Goal: Task Accomplishment & Management: Use online tool/utility

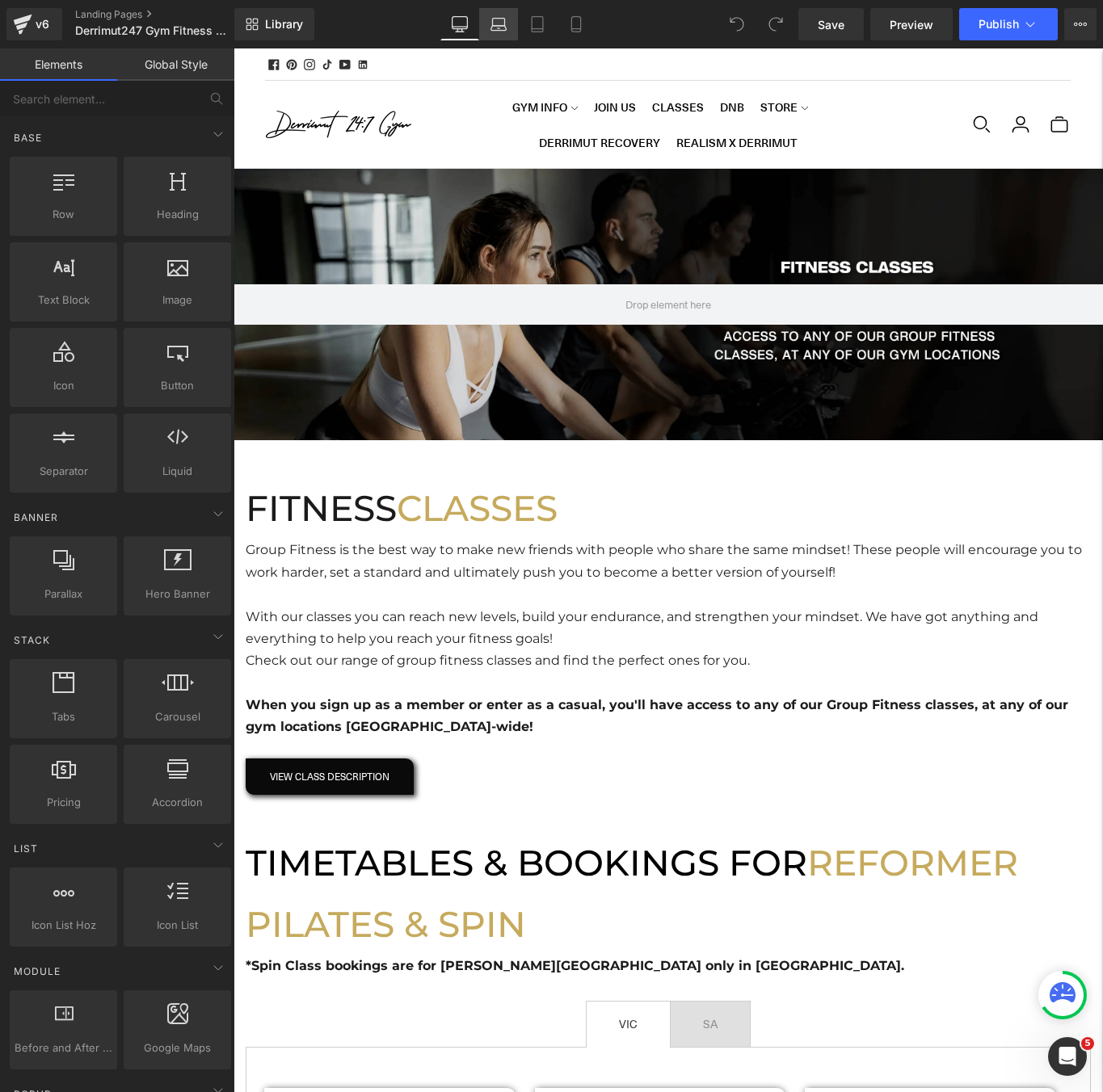
click at [494, 17] on icon at bounding box center [498, 24] width 17 height 17
click at [475, 25] on link "Desktop" at bounding box center [460, 23] width 39 height 32
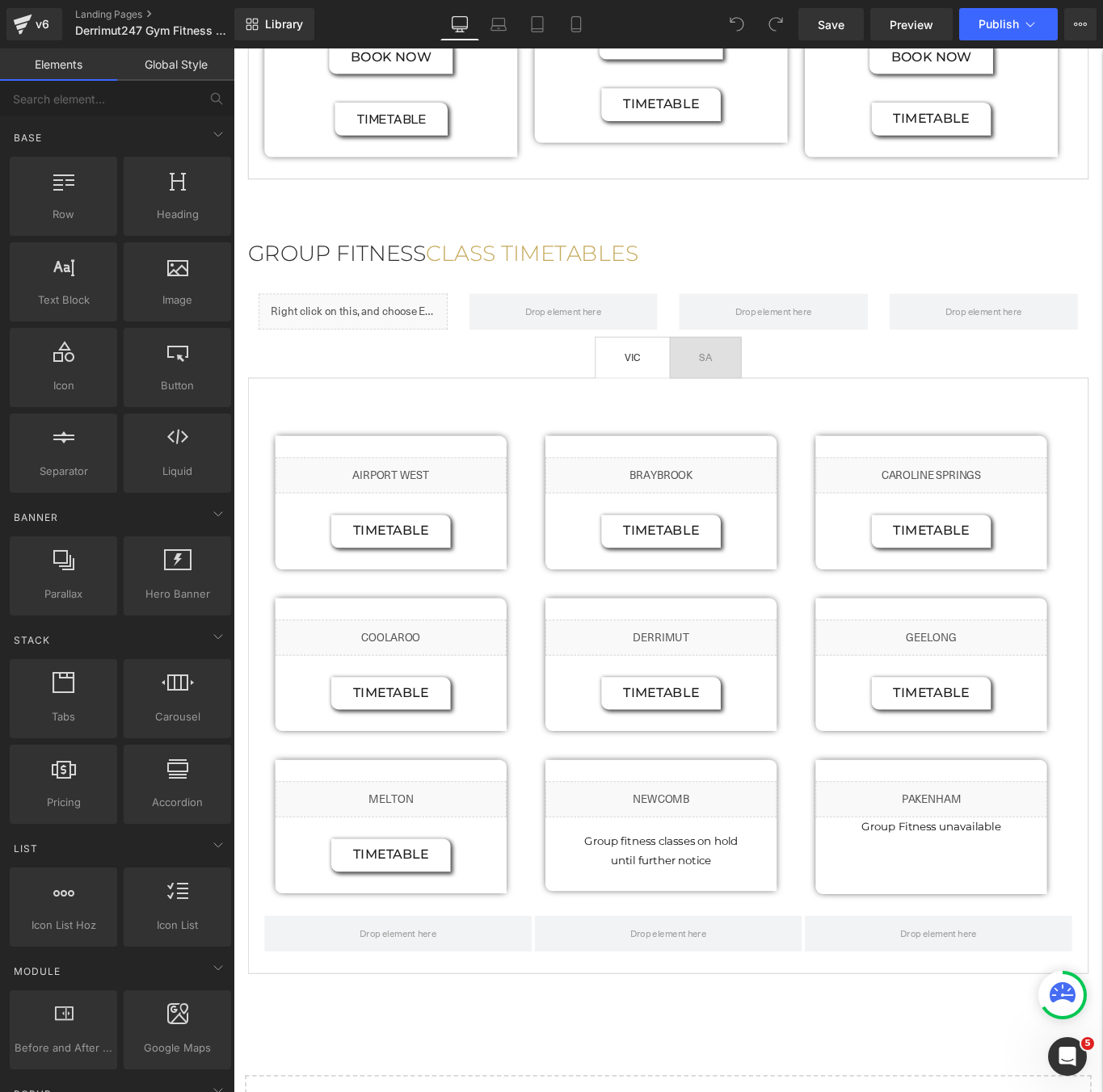
scroll to position [1493, 0]
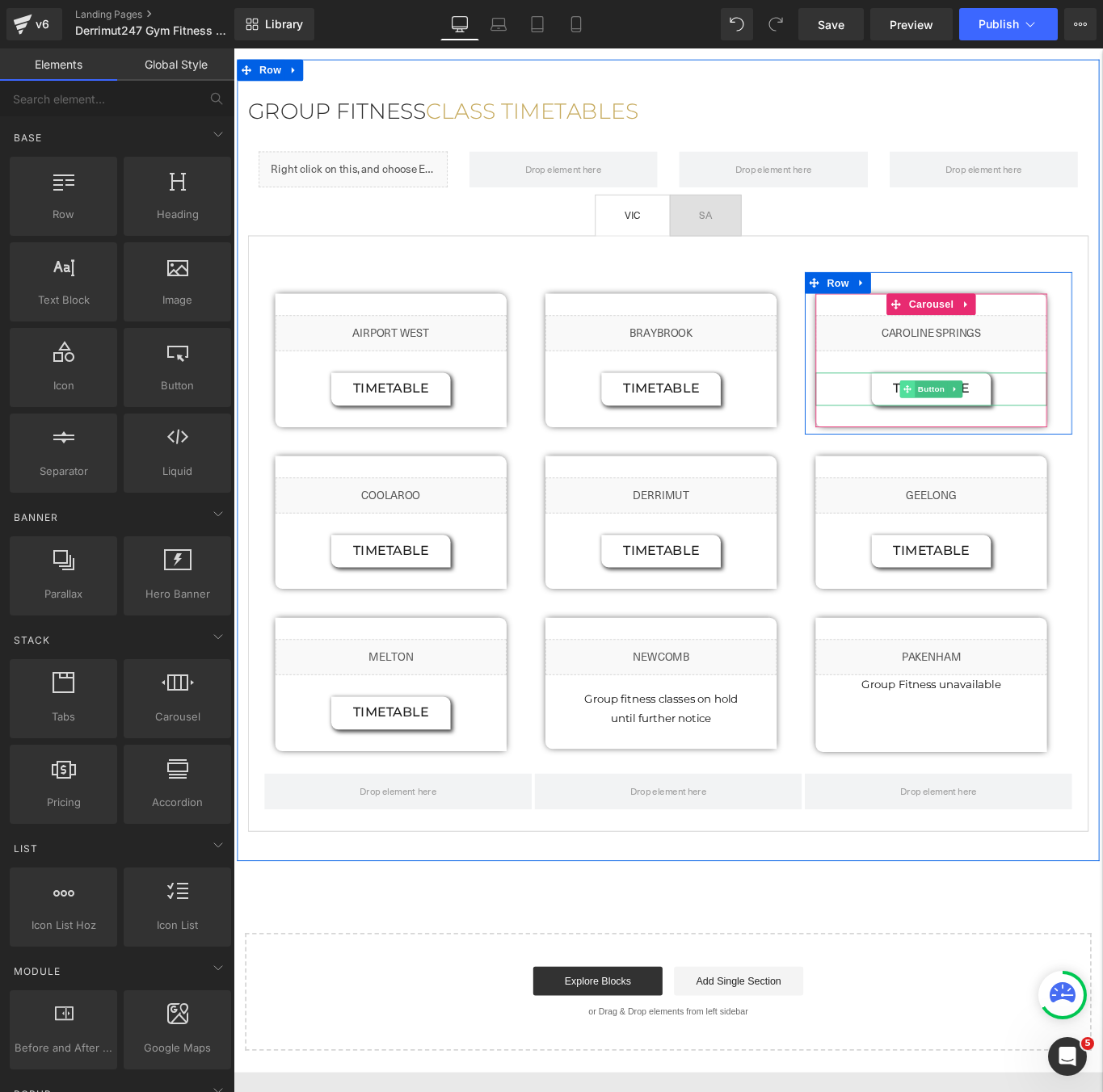
click at [1020, 422] on span "Button" at bounding box center [1018, 432] width 37 height 20
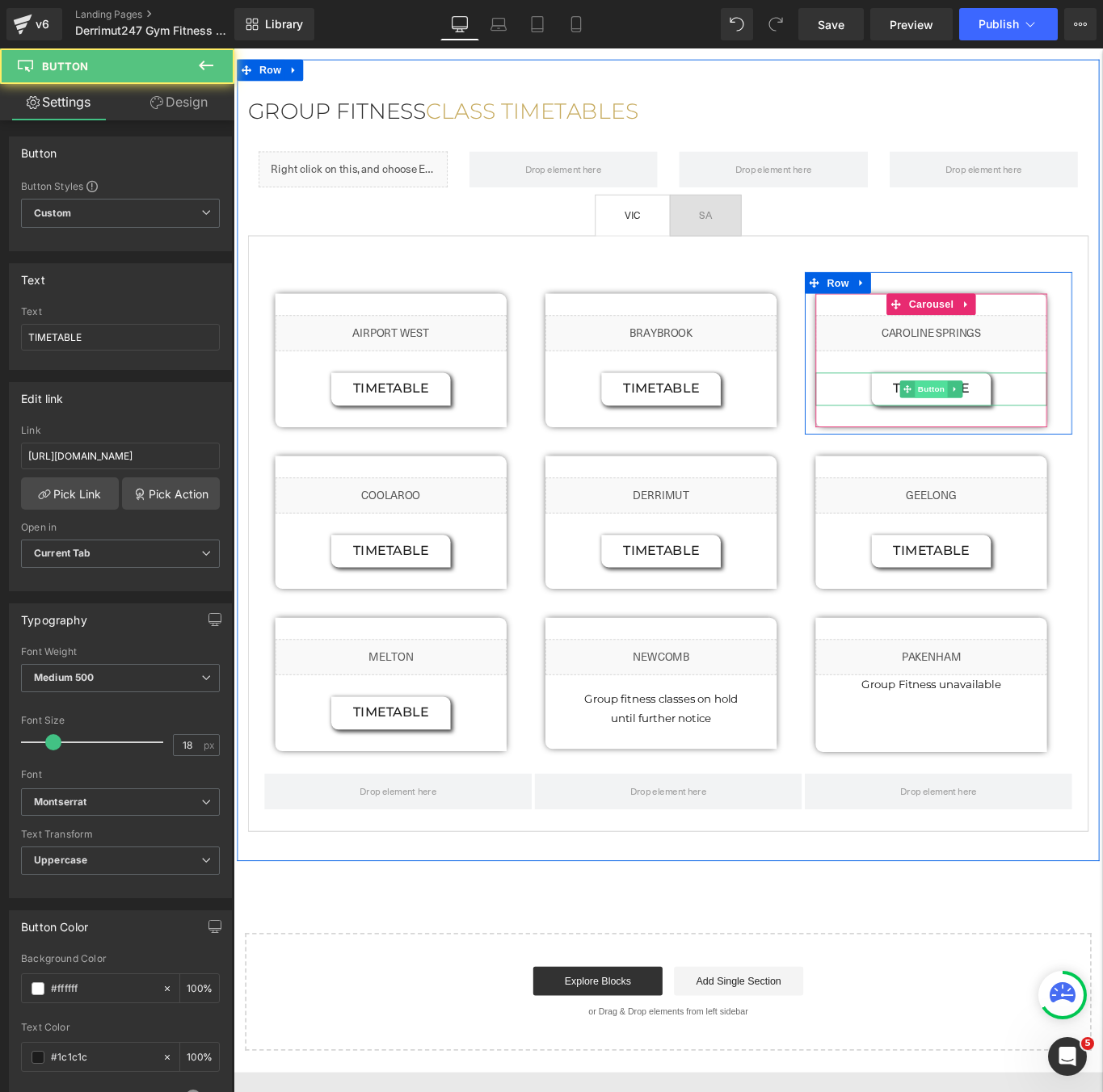
click at [1019, 422] on span "Button" at bounding box center [1018, 432] width 37 height 20
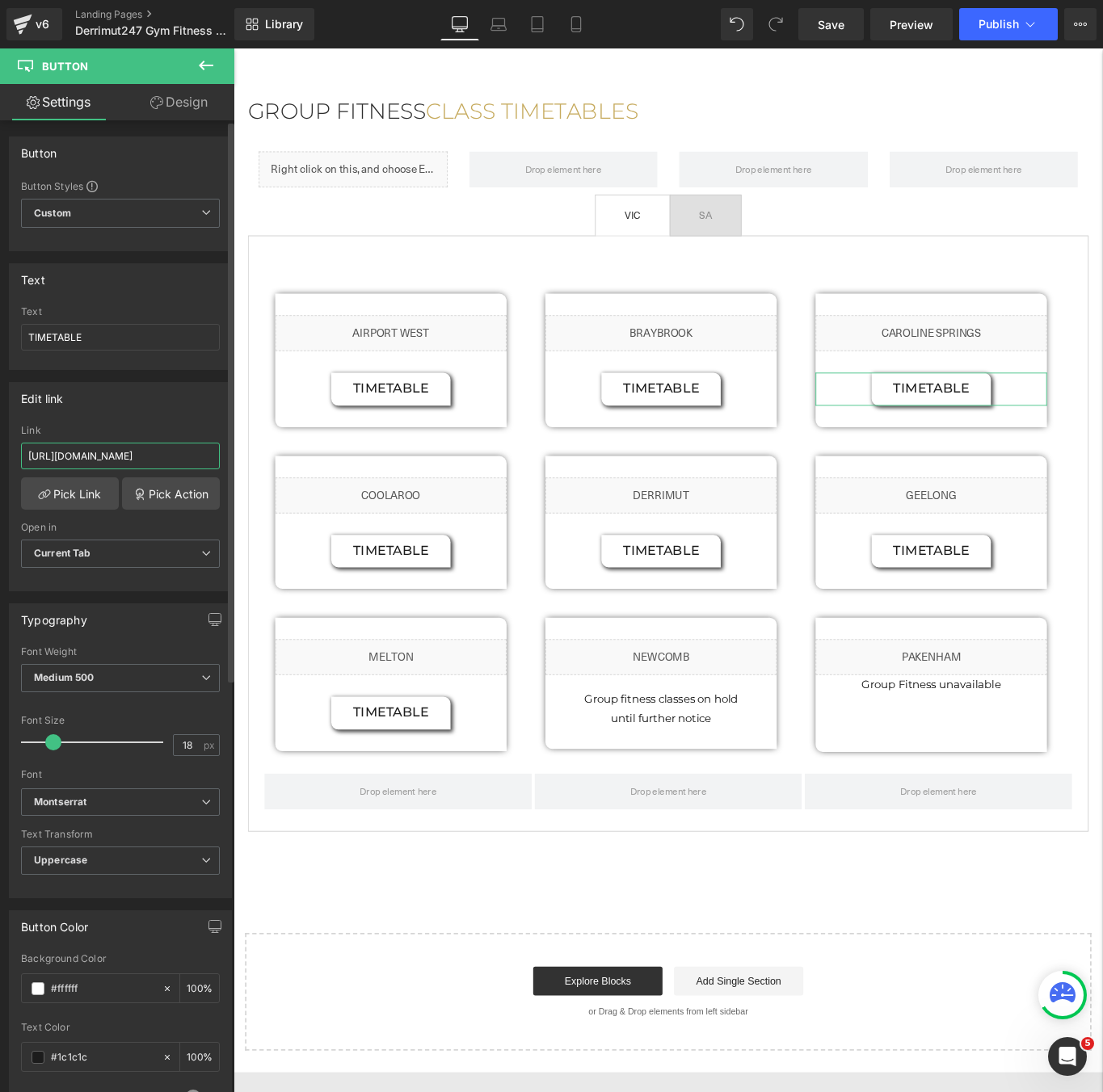
click at [95, 451] on input "[URL][DOMAIN_NAME]" at bounding box center [121, 455] width 199 height 26
paste input "[DATE].pdf?v=1757470166"
type input "[URL][DOMAIN_NAME]"
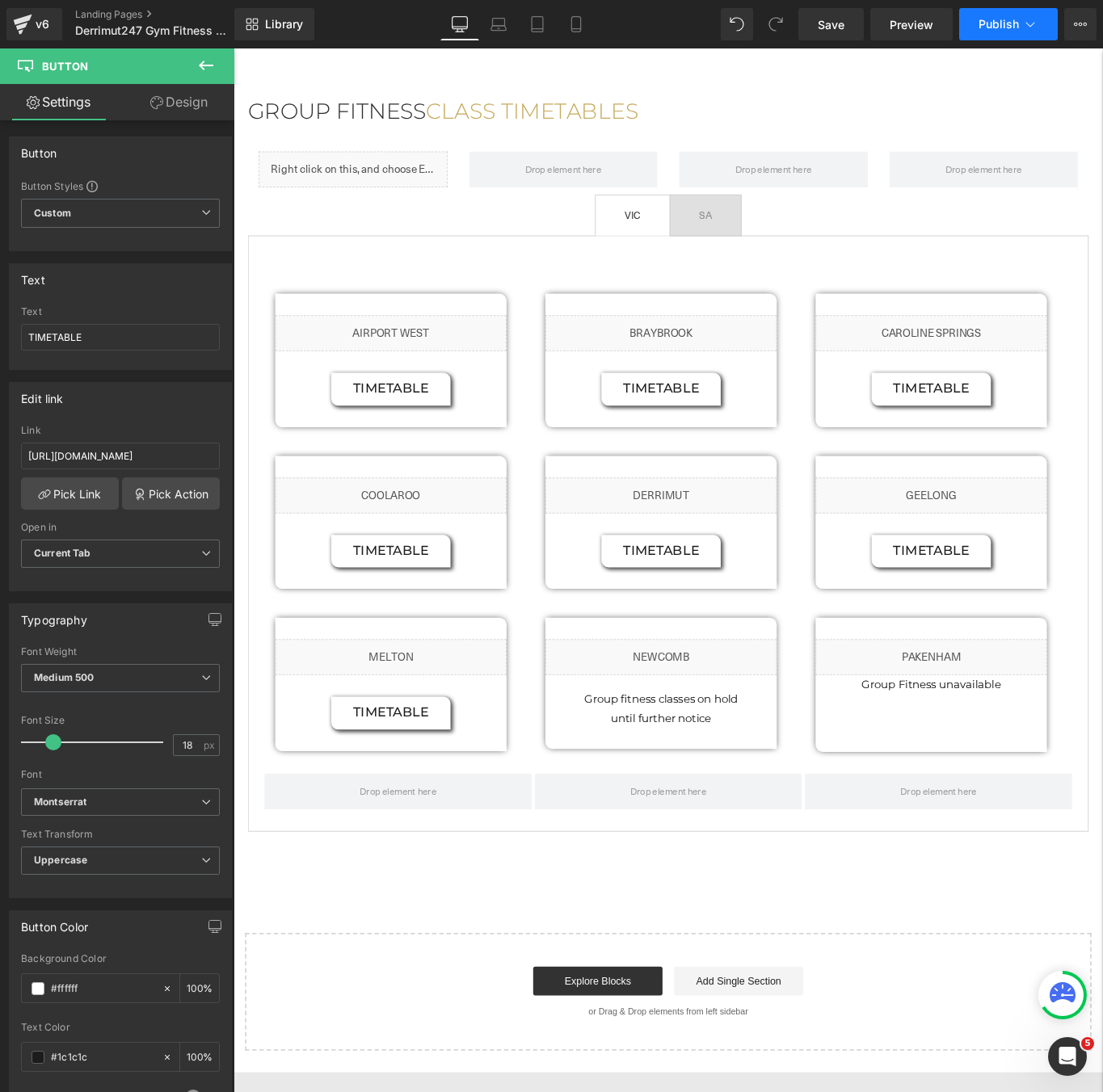
click at [998, 24] on span "Publish" at bounding box center [998, 23] width 40 height 13
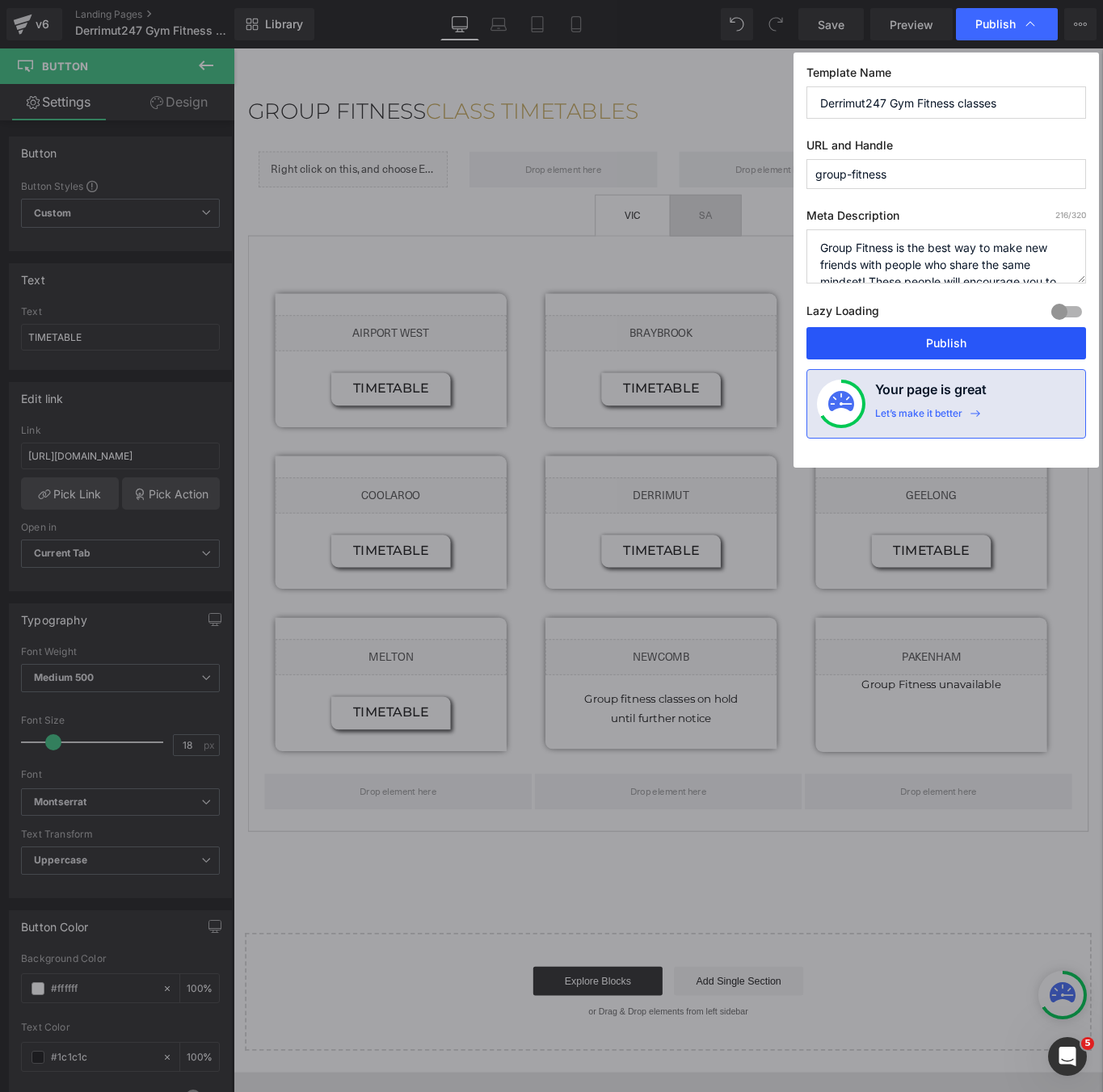
click at [932, 341] on button "Publish" at bounding box center [947, 343] width 279 height 32
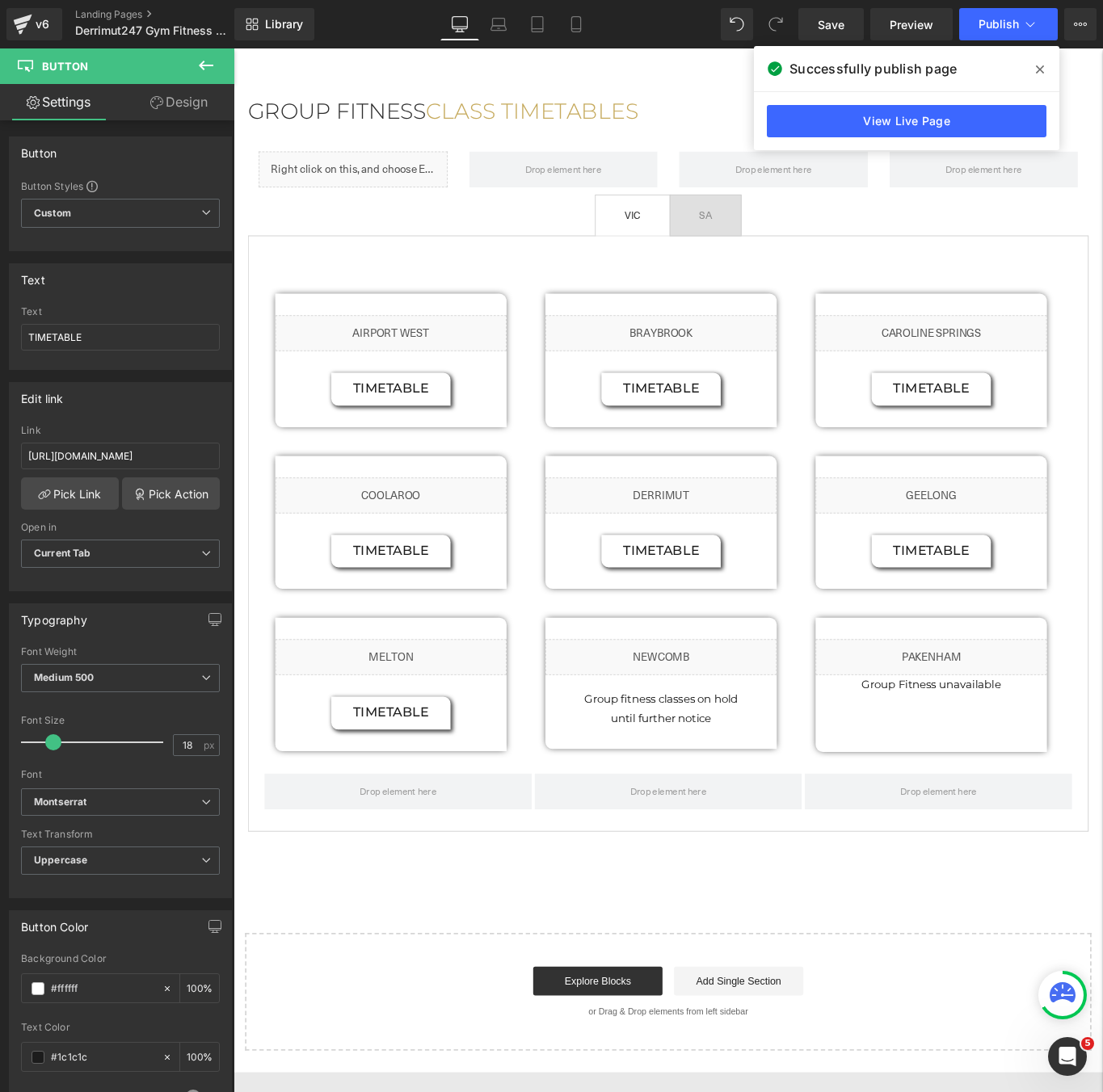
click at [1040, 65] on icon at bounding box center [1040, 69] width 8 height 13
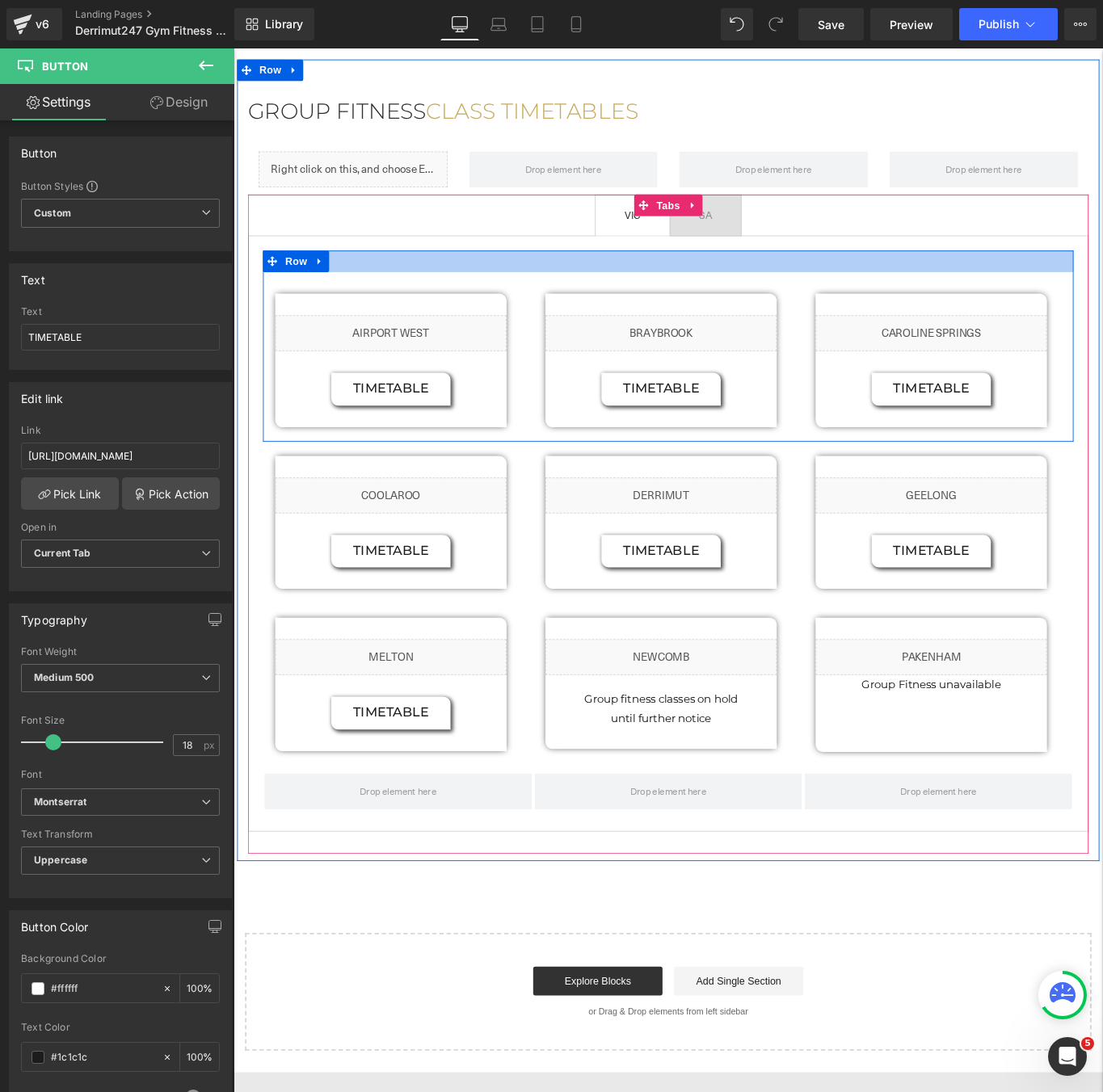
click at [1064, 275] on div at bounding box center [722, 287] width 912 height 24
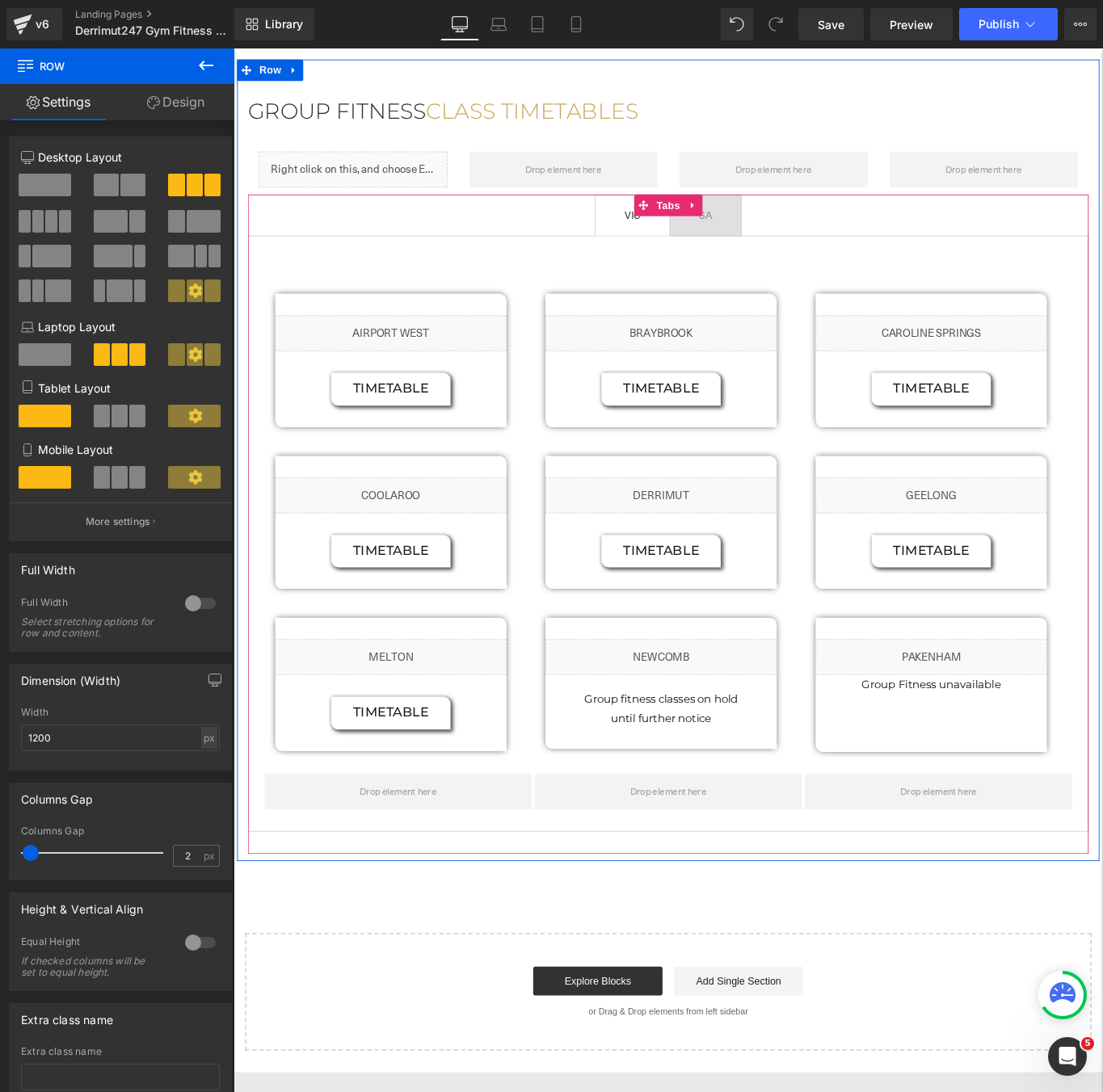
click at [1102, 213] on ul "VIC Text Block SA Text Block" at bounding box center [723, 236] width 946 height 47
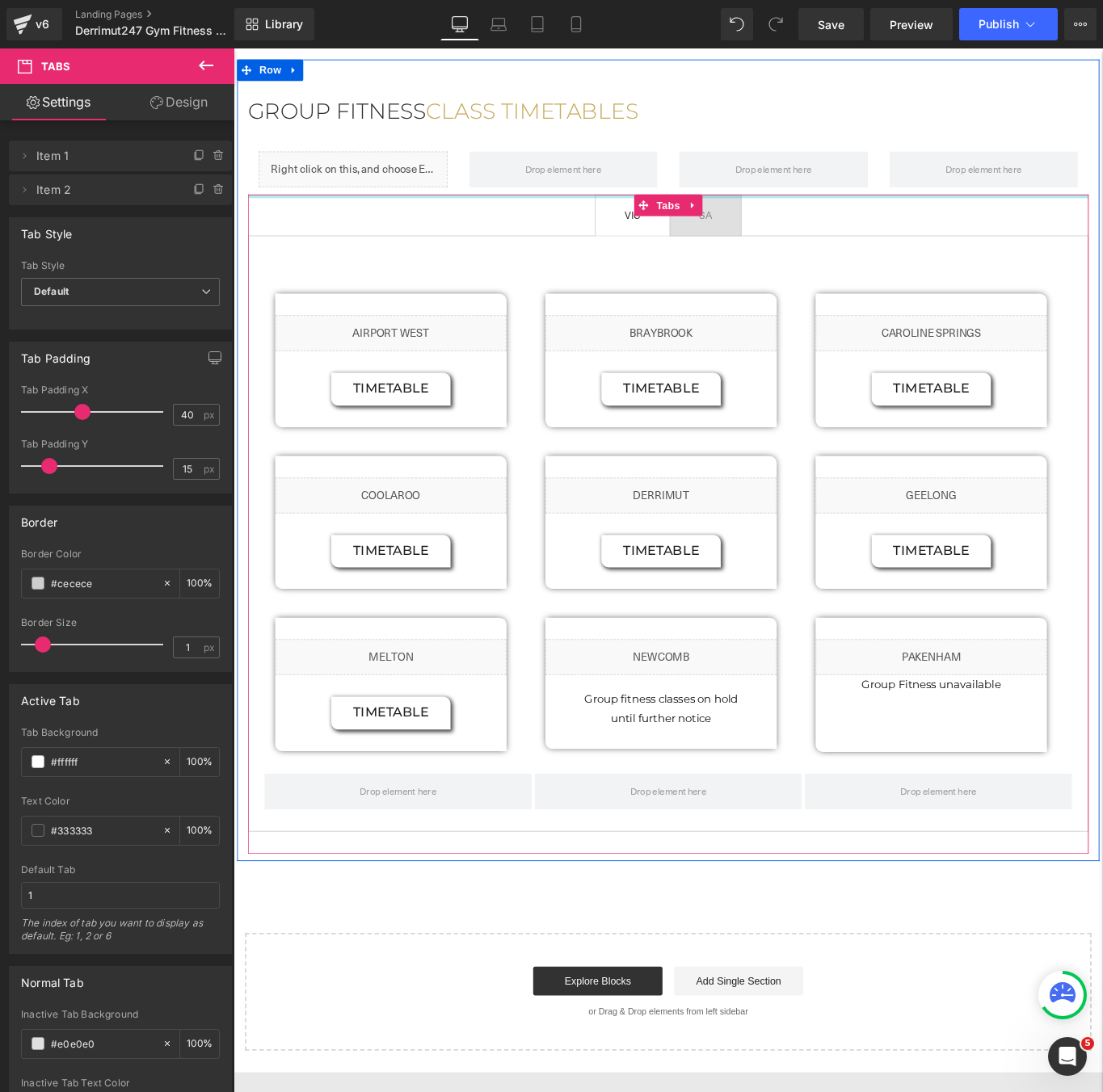
click at [1102, 213] on div at bounding box center [723, 215] width 946 height 4
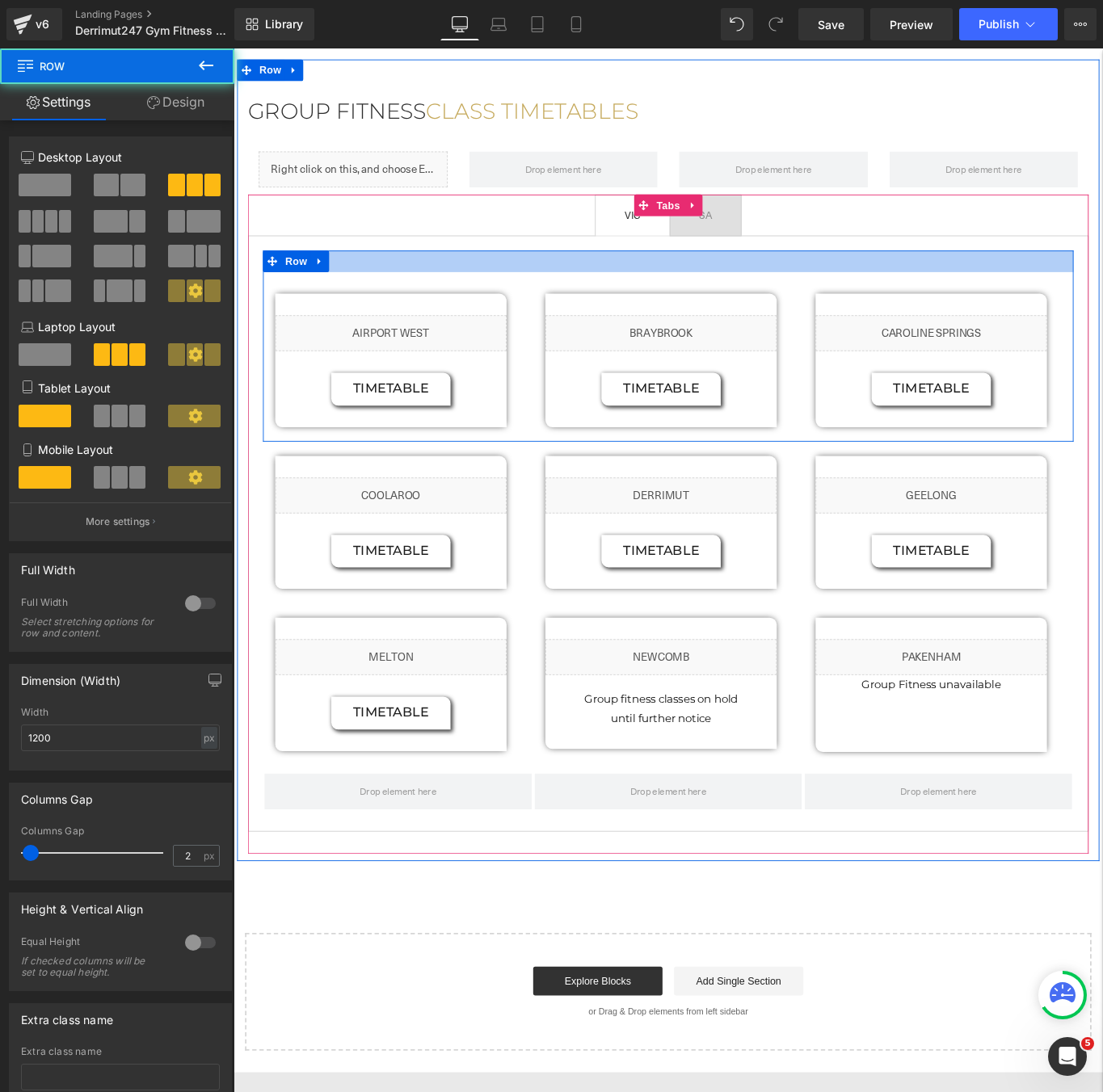
click at [1099, 275] on div at bounding box center [722, 287] width 912 height 24
click at [1102, 275] on div at bounding box center [722, 287] width 912 height 24
